Goal: Task Accomplishment & Management: Use online tool/utility

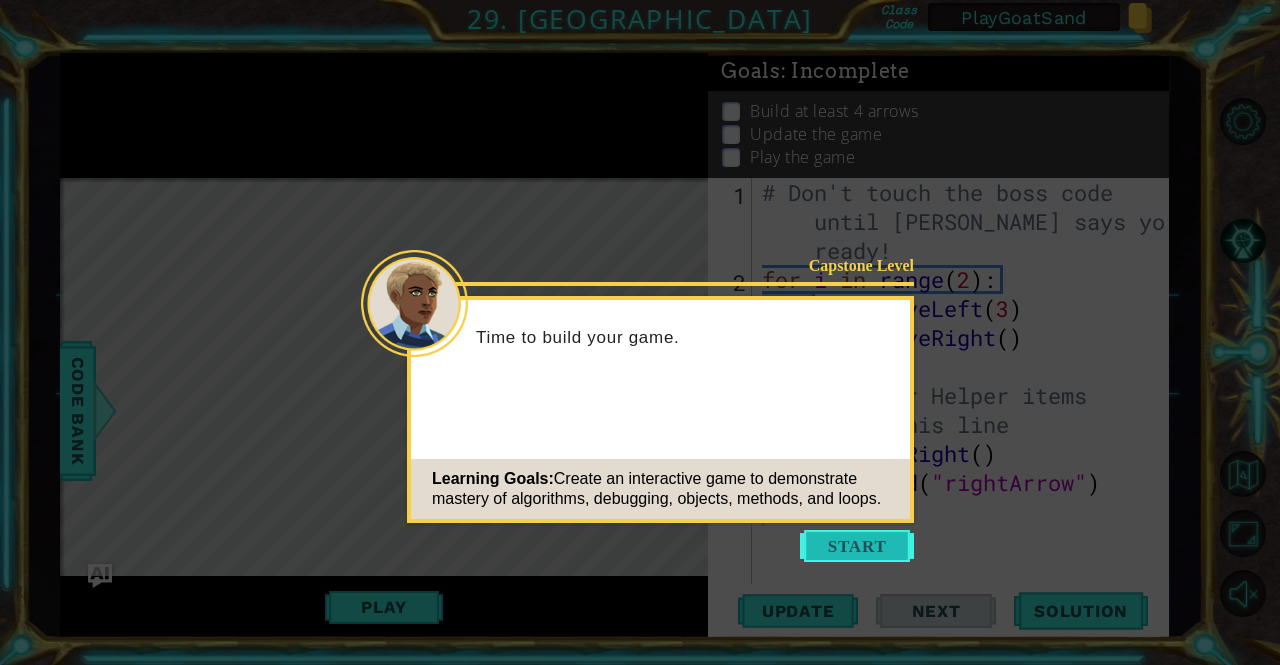
click at [818, 535] on button "Start" at bounding box center [857, 546] width 114 height 32
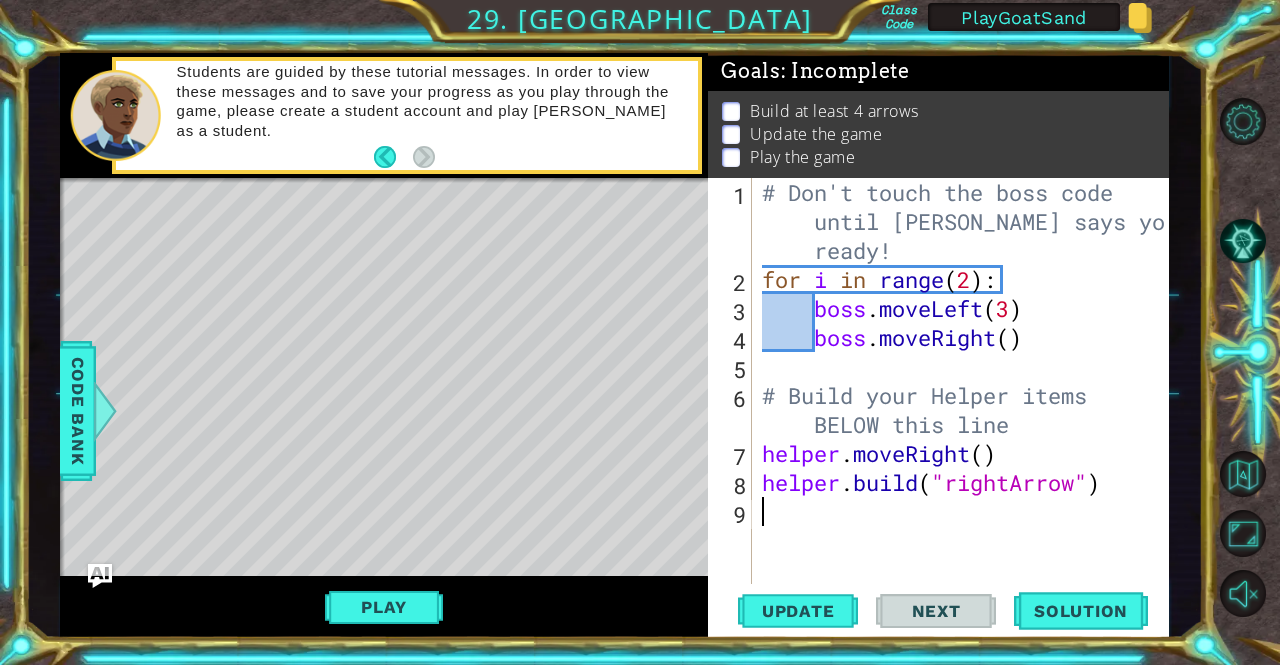
drag, startPoint x: 1126, startPoint y: 606, endPoint x: 1007, endPoint y: 602, distance: 119.1
click at [1121, 606] on span "Solution" at bounding box center [1081, 611] width 134 height 20
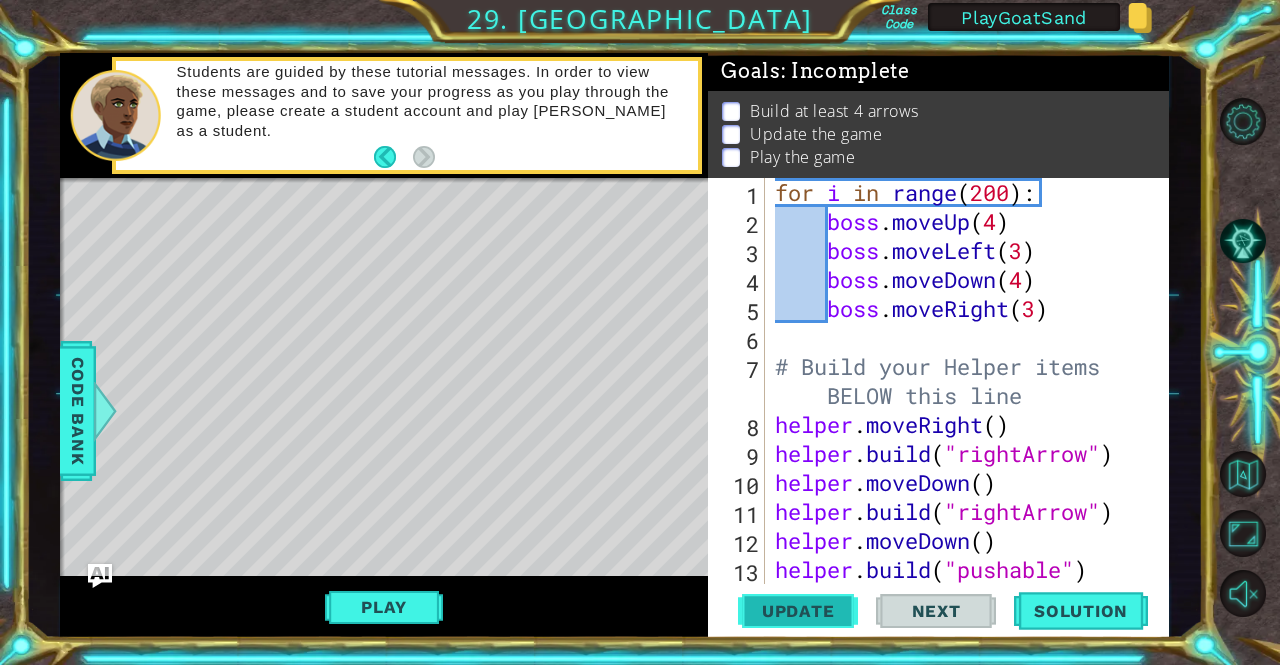
click at [787, 615] on span "Update" at bounding box center [798, 611] width 113 height 20
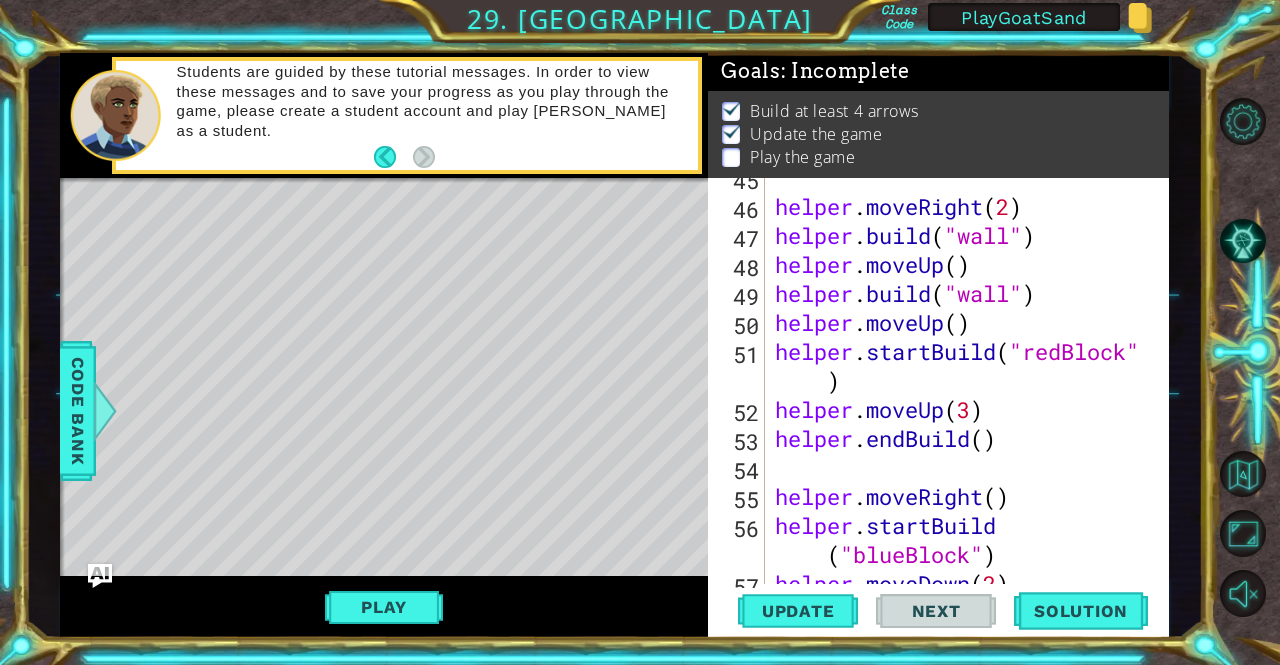
scroll to position [1392, 0]
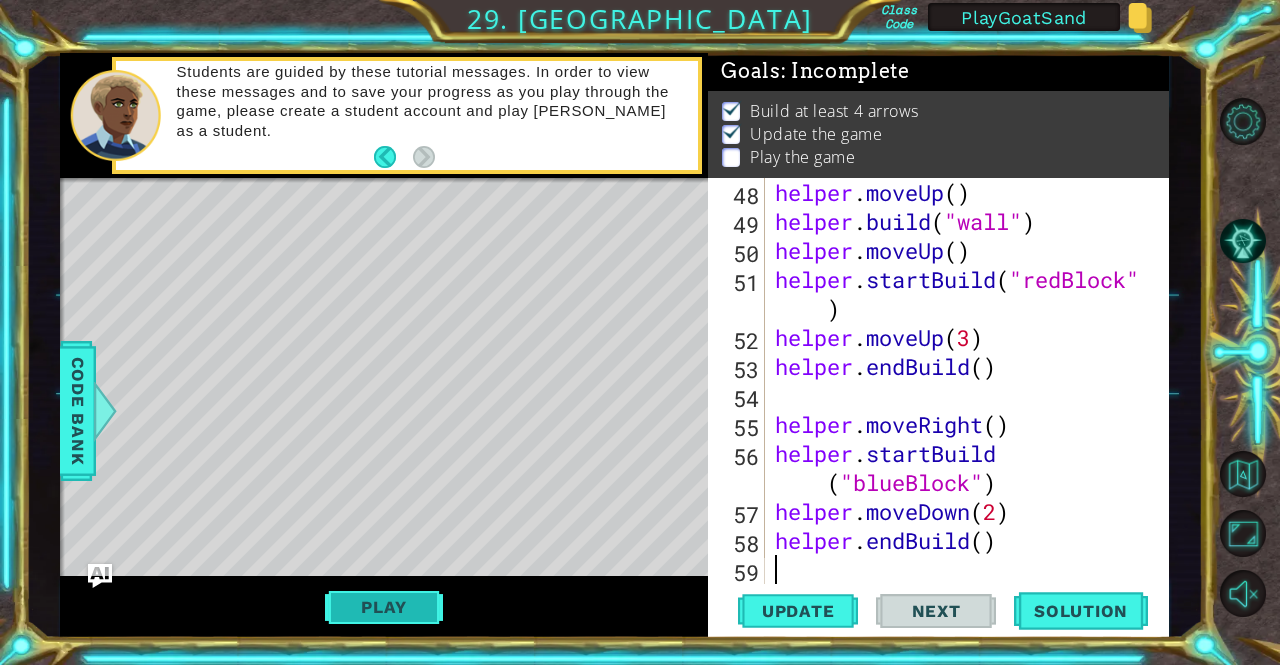
click at [354, 600] on button "Play" at bounding box center [383, 607] width 117 height 38
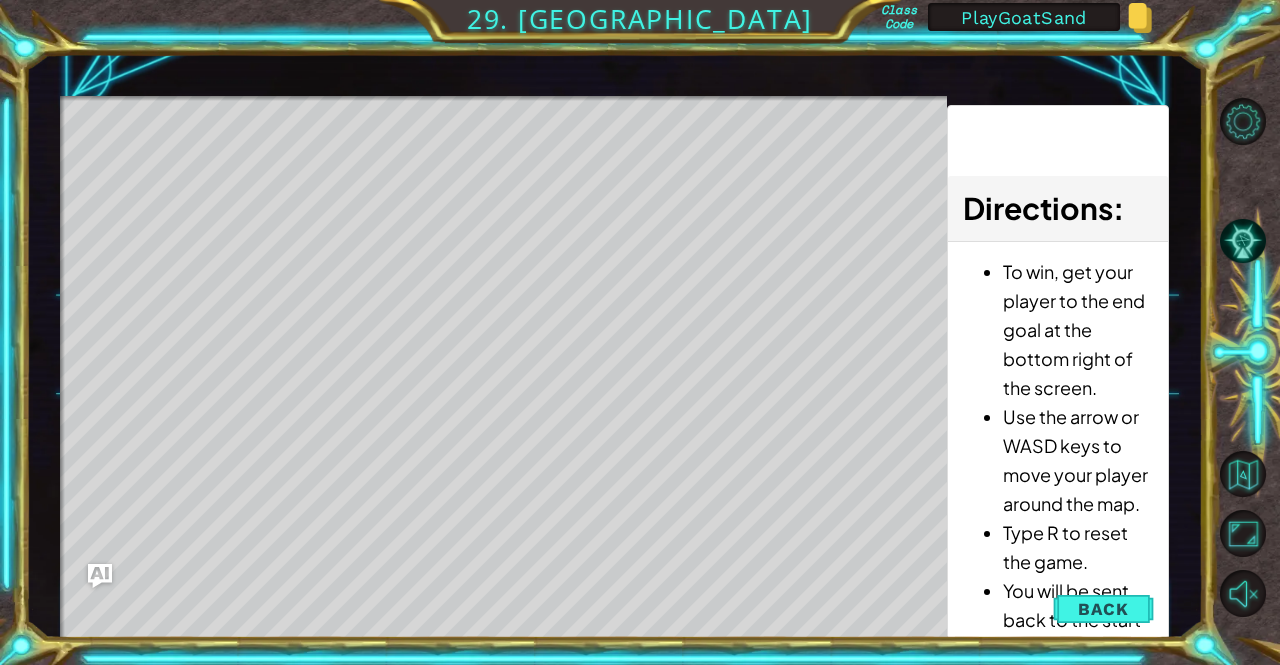
click at [1097, 610] on span "Back" at bounding box center [1103, 609] width 51 height 20
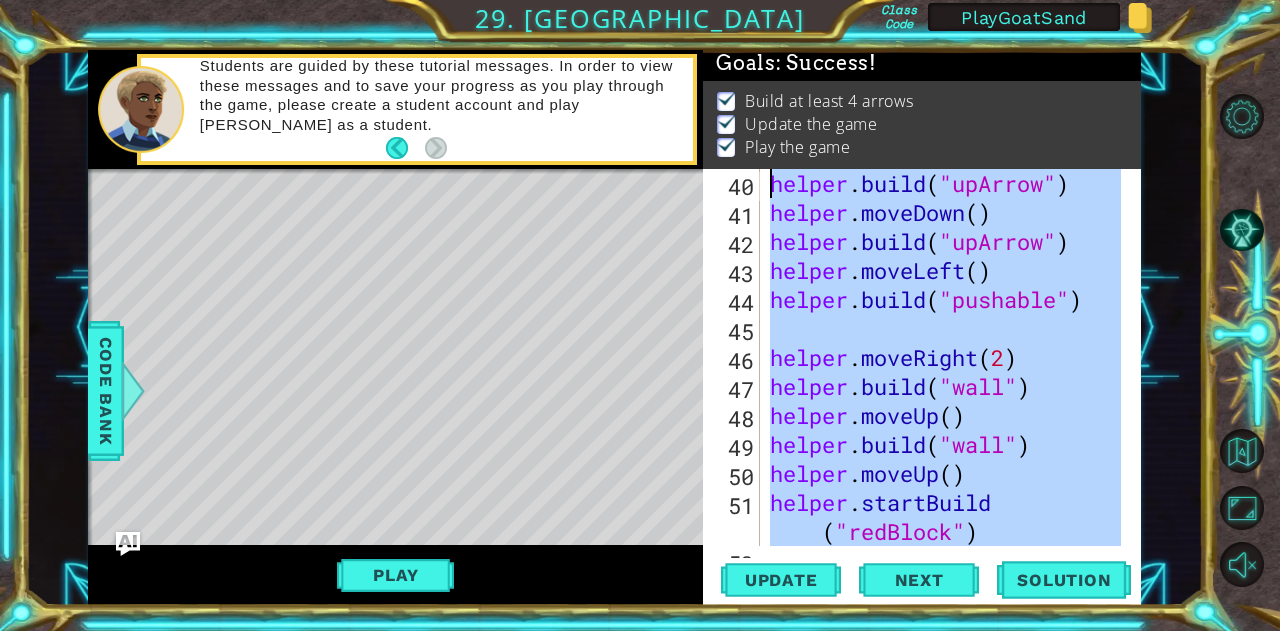
scroll to position [0, 0]
drag, startPoint x: 894, startPoint y: 536, endPoint x: 625, endPoint y: -101, distance: 691.4
click at [625, 0] on html "1 ההההההההההההההההההההההההההההההההההההההההההההההההההההההההההההההההההההההההההההה…" at bounding box center [640, 315] width 1280 height 631
type textarea "for i in range(200): boss.moveUp(4)"
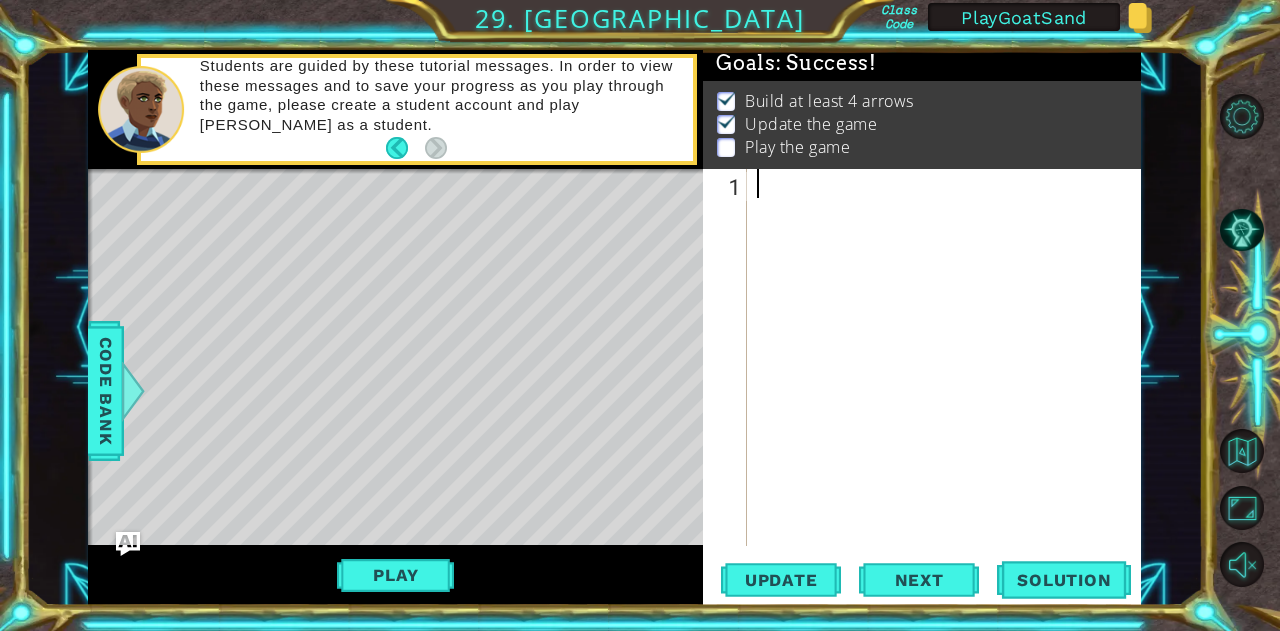
scroll to position [15, 0]
paste textarea "[DOMAIN_NAME]("spikes")"
type textarea "[DOMAIN_NAME]("spikes")"
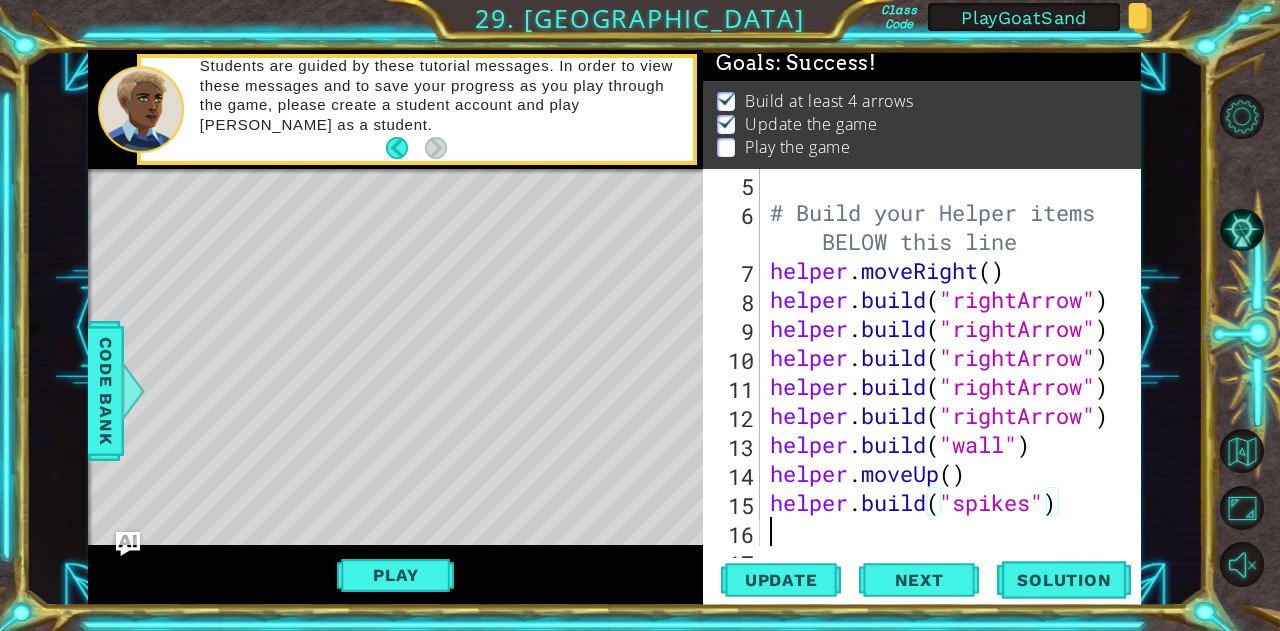
scroll to position [203, 0]
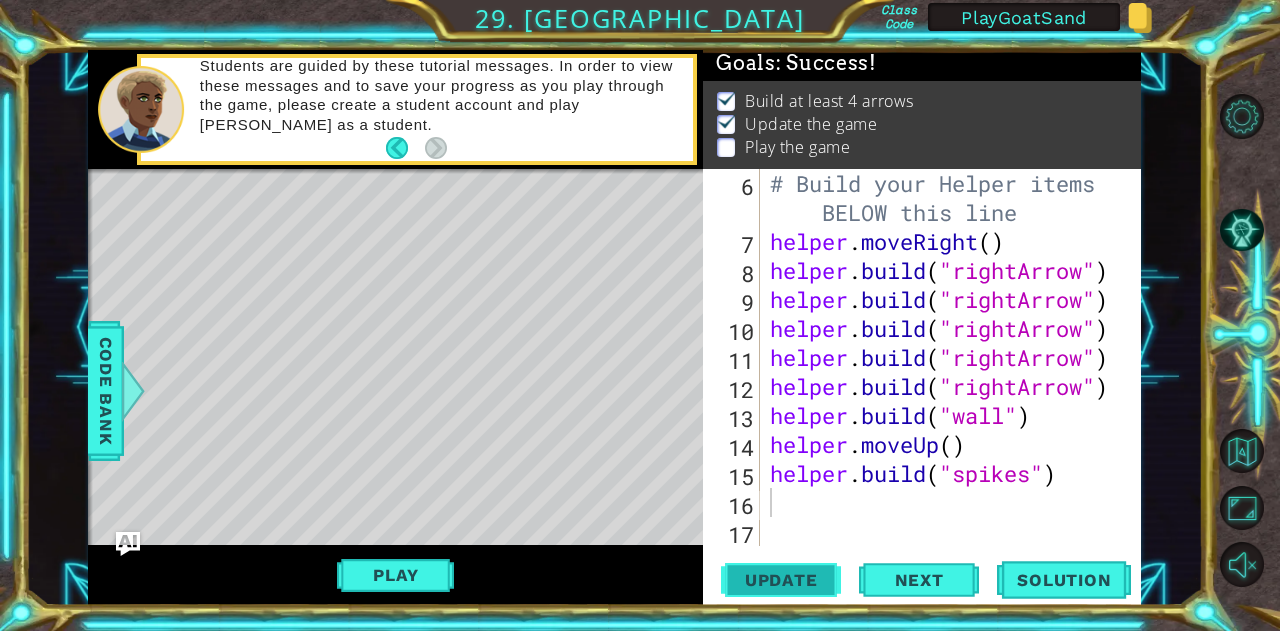
click at [769, 592] on button "Update" at bounding box center [781, 580] width 120 height 44
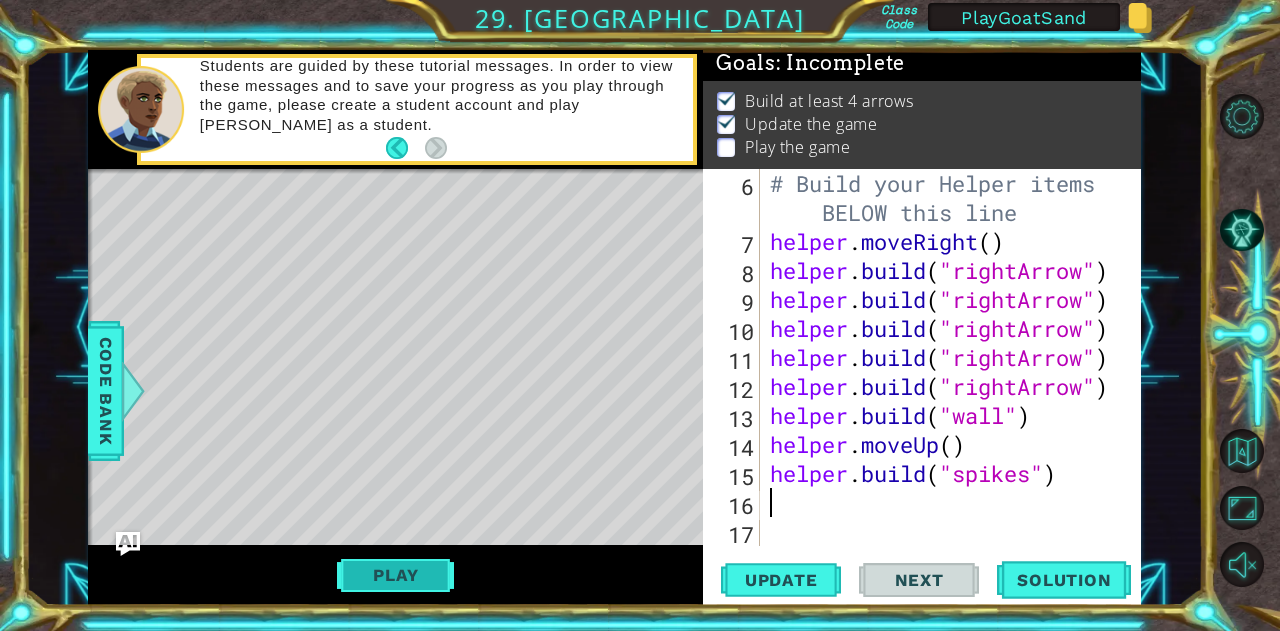
click at [398, 565] on button "Play" at bounding box center [395, 575] width 117 height 38
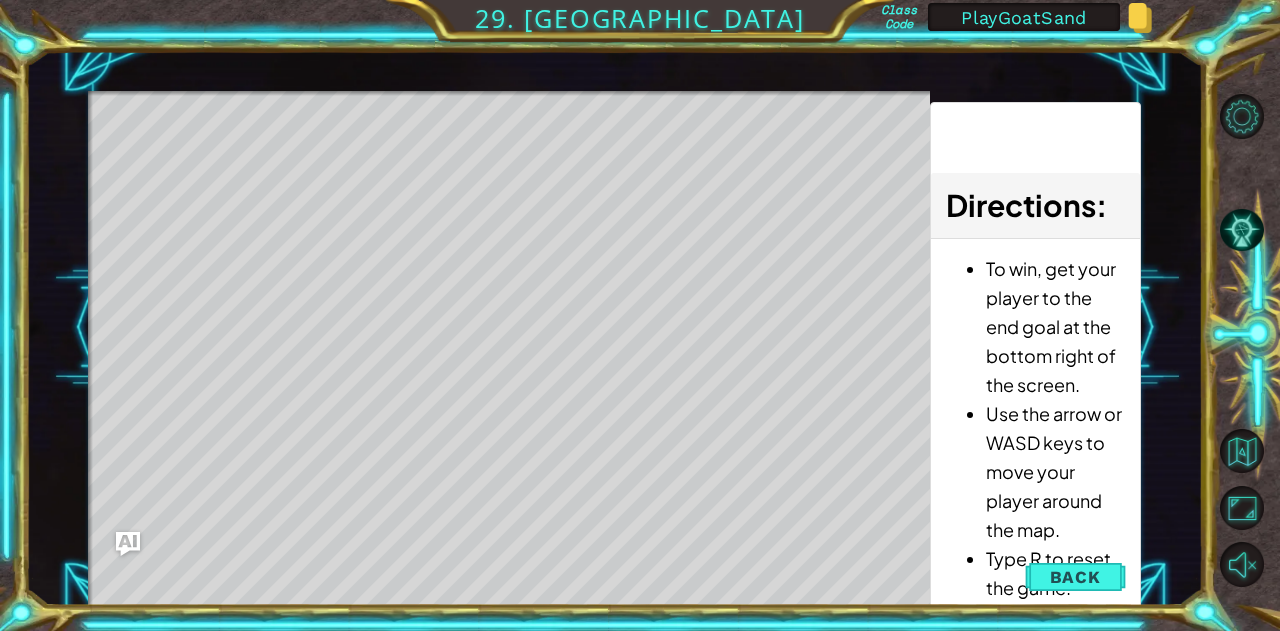
click at [1107, 595] on button "Back" at bounding box center [1075, 577] width 101 height 40
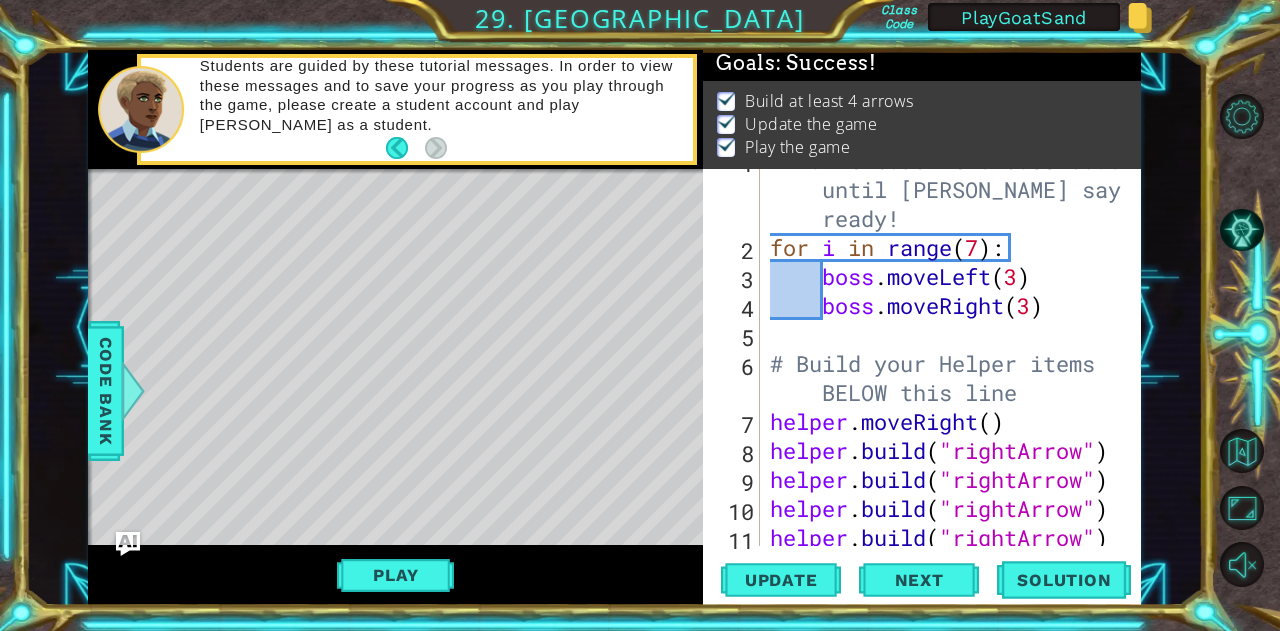
scroll to position [0, 0]
